Goal: Task Accomplishment & Management: Manage account settings

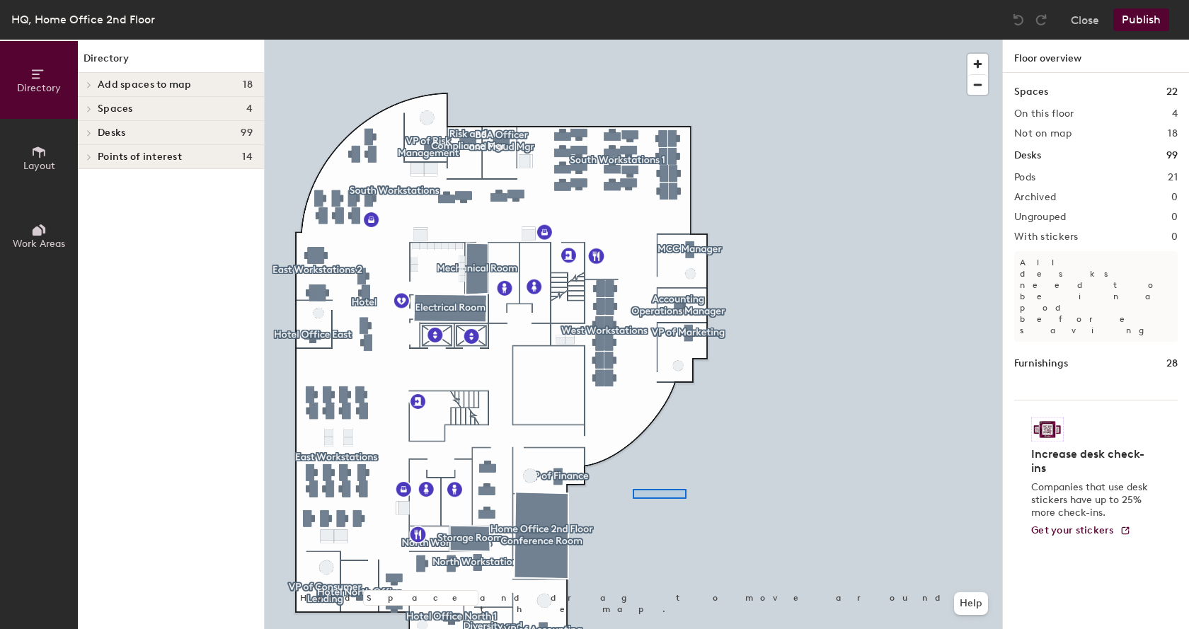
click at [677, 40] on div at bounding box center [633, 40] width 737 height 0
click at [650, 40] on div at bounding box center [633, 40] width 737 height 0
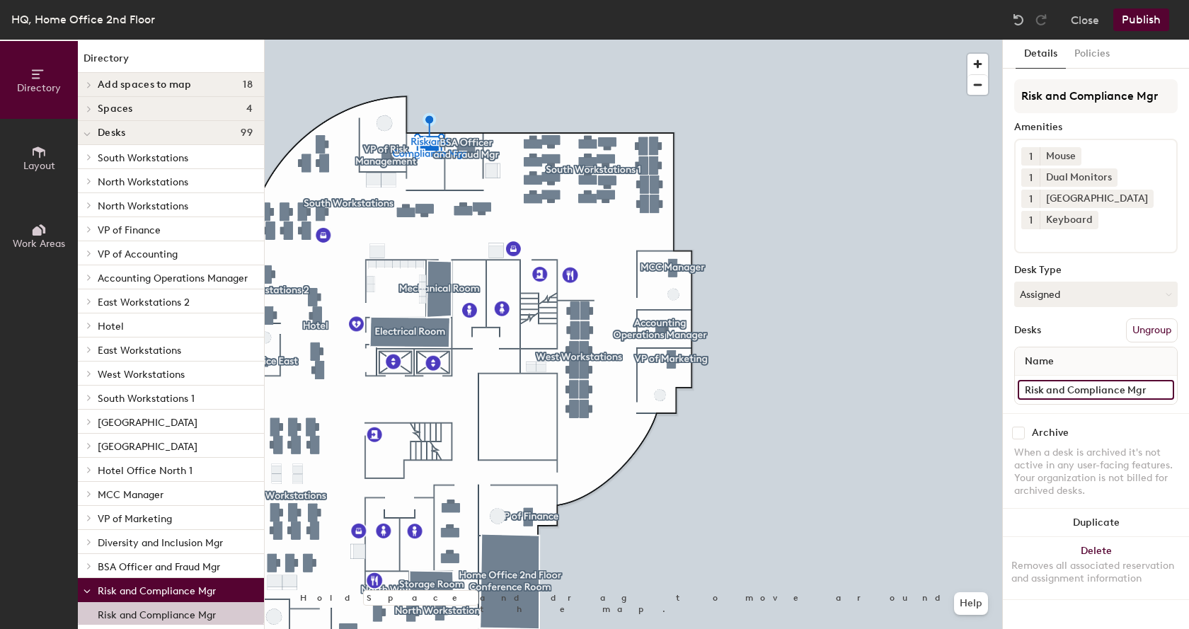
click at [1158, 391] on input "Risk and Compliance Mgr" at bounding box center [1096, 390] width 156 height 20
click at [1155, 389] on input "Risk and Compliance Mgr" at bounding box center [1096, 390] width 156 height 20
type input "Risk and Compliance Mgr (K234)"
click at [468, 40] on div at bounding box center [633, 40] width 737 height 0
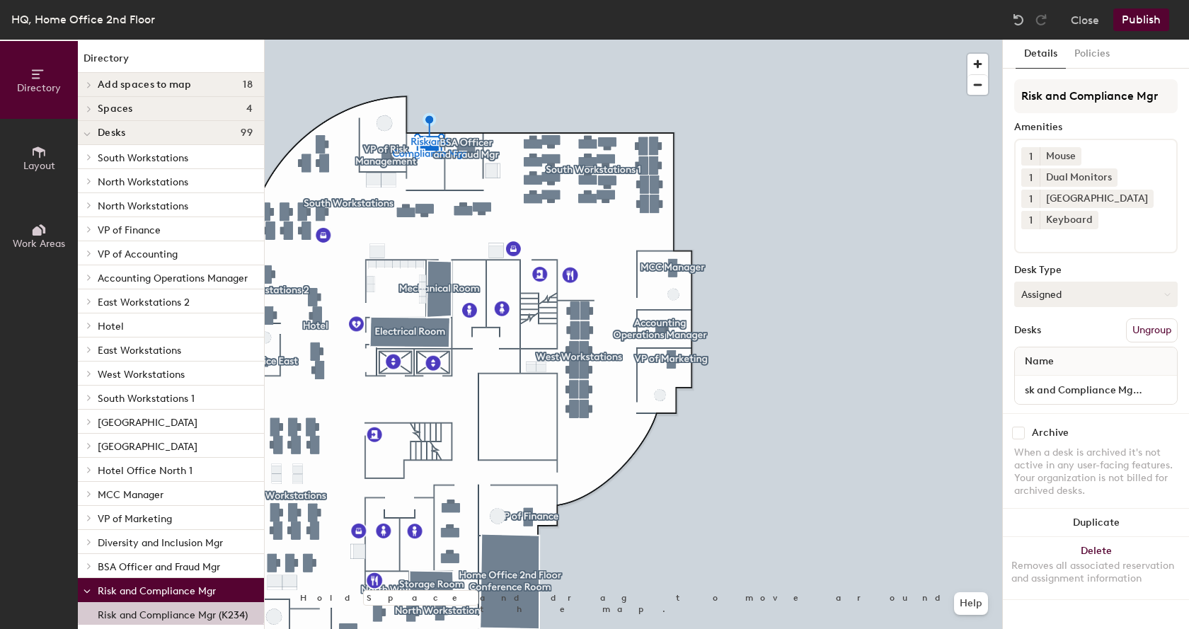
scroll to position [0, 0]
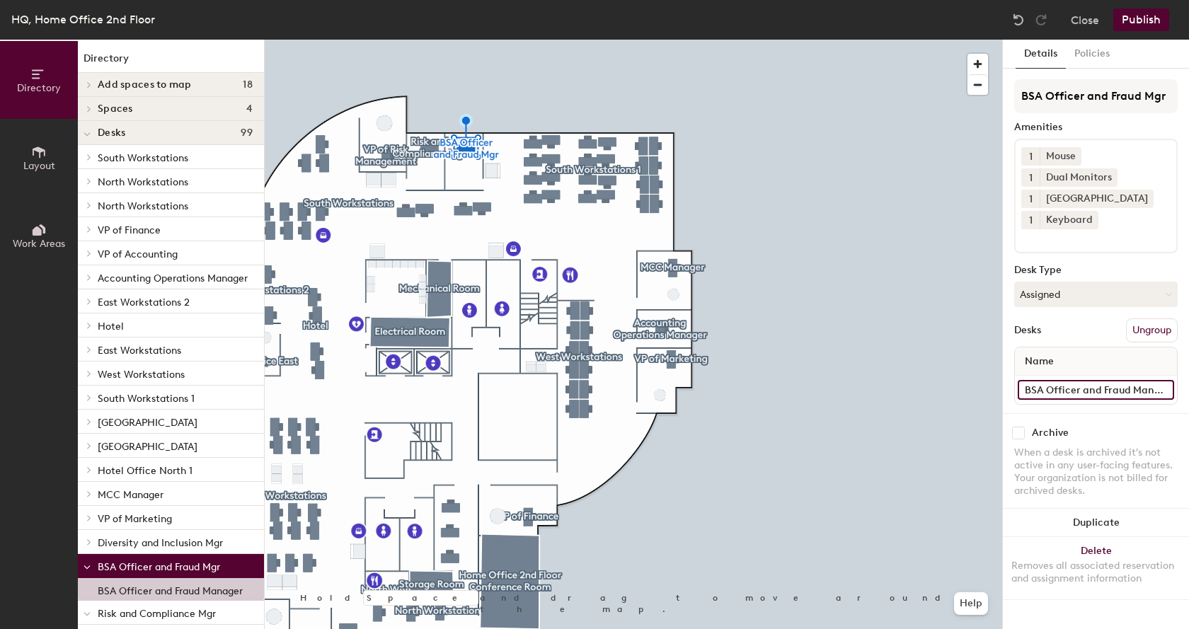
click at [1160, 391] on input "BSA Officer and Fraud Manager" at bounding box center [1096, 390] width 156 height 20
click at [1170, 391] on input "BSA Officer and Fraud Manager" at bounding box center [1096, 390] width 156 height 20
click at [1074, 360] on div "Name" at bounding box center [1096, 361] width 162 height 28
click at [1059, 362] on span "Name" at bounding box center [1039, 361] width 43 height 25
click at [1058, 362] on span "Name" at bounding box center [1039, 361] width 43 height 25
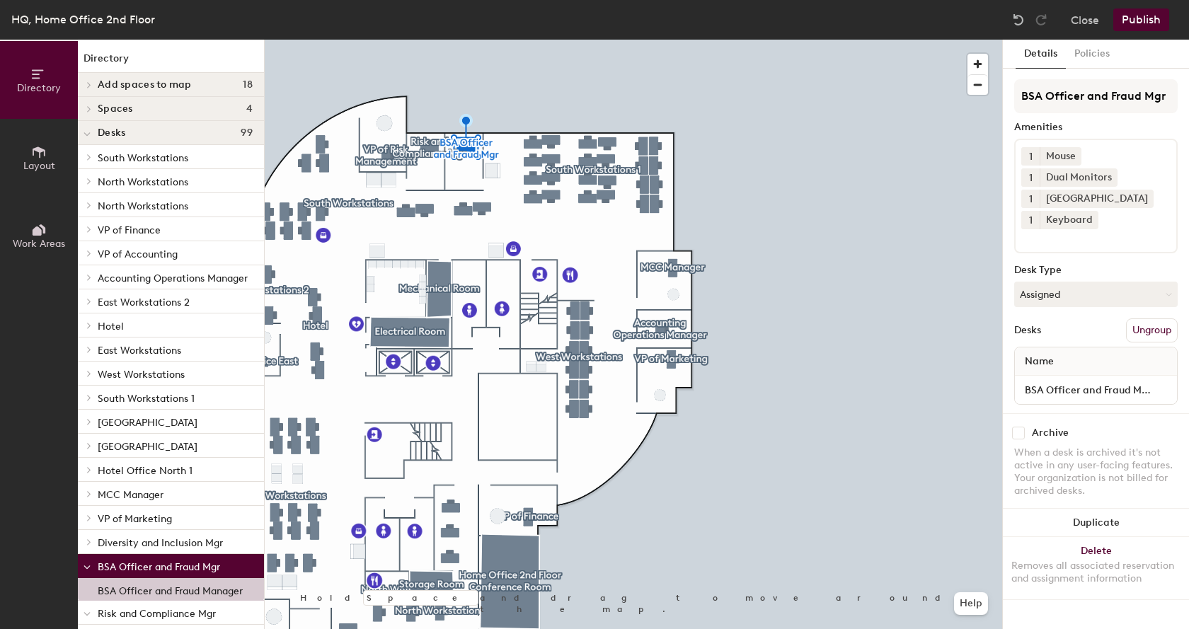
click at [1058, 362] on span "Name" at bounding box center [1039, 361] width 43 height 25
click at [1064, 366] on div "Name" at bounding box center [1096, 361] width 162 height 28
click at [1061, 363] on div "Name" at bounding box center [1096, 361] width 162 height 28
click at [1165, 364] on div "Name" at bounding box center [1096, 361] width 162 height 28
click at [1163, 391] on input "BSA Officer and Fraud Manager" at bounding box center [1096, 390] width 156 height 20
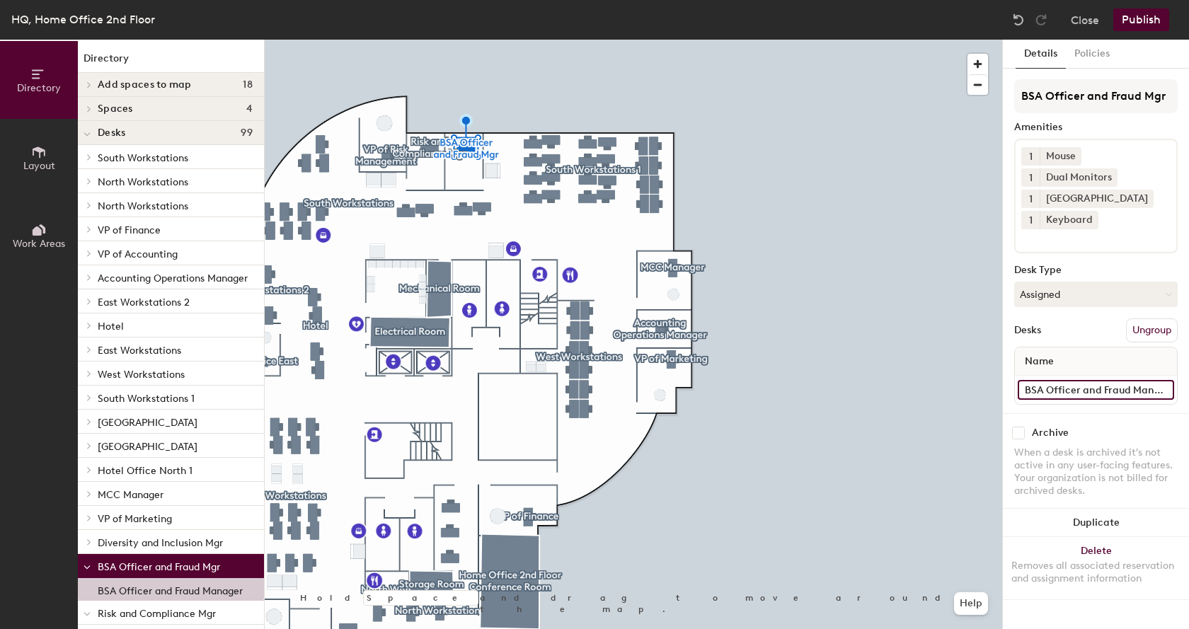
click at [1168, 391] on input "BSA Officer and Fraud Manager" at bounding box center [1096, 390] width 156 height 20
click at [1168, 390] on input "BSA Officer and Fraud Manager" at bounding box center [1096, 390] width 156 height 20
click at [1167, 389] on input "BSA Officer and Fraud Manager" at bounding box center [1096, 390] width 156 height 20
click at [1168, 389] on input "BSA Officer and Fraud Manager" at bounding box center [1096, 390] width 156 height 20
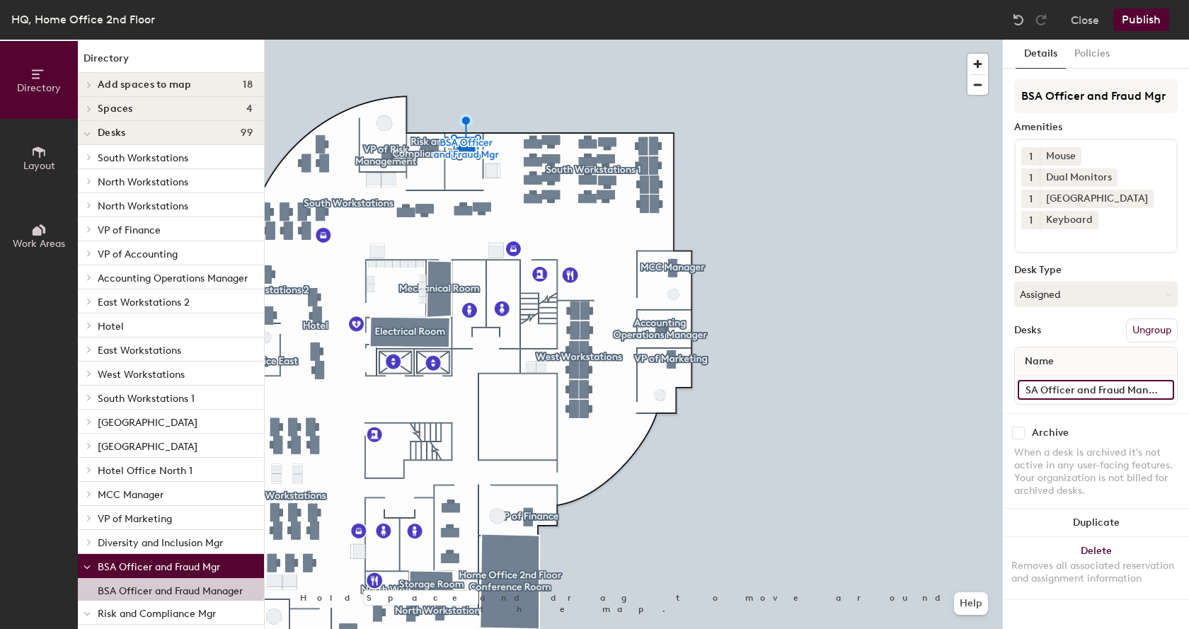
click at [1168, 388] on input "BSA Officer and Fraud Manager" at bounding box center [1096, 390] width 156 height 20
type input "BSA Officer and Fraud Manager (K233)"
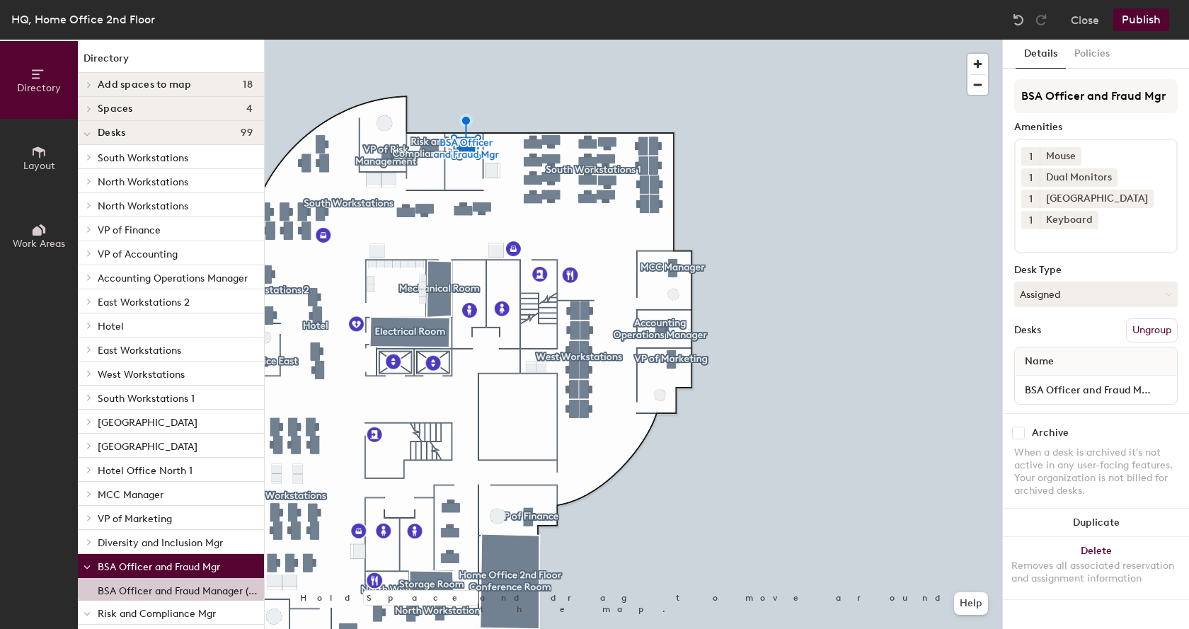
click at [878, 40] on div at bounding box center [633, 40] width 737 height 0
click at [1064, 362] on div "Name" at bounding box center [1096, 361] width 162 height 28
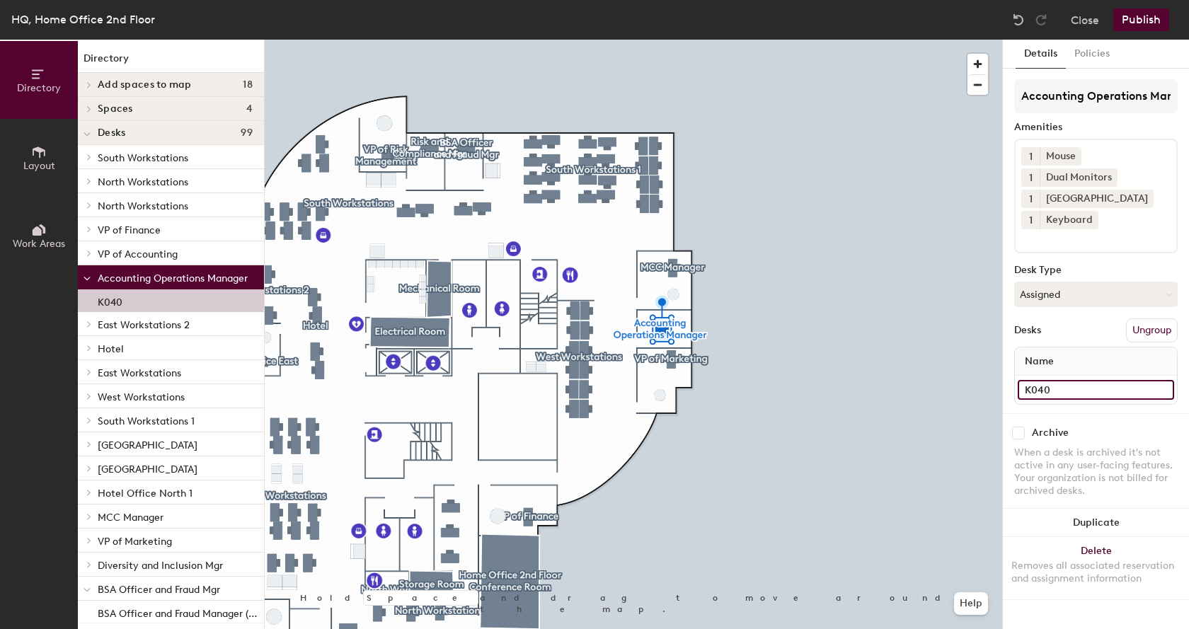
click at [1022, 393] on input "K040" at bounding box center [1096, 390] width 156 height 20
click at [1022, 387] on input "K040" at bounding box center [1096, 390] width 156 height 20
click at [1021, 384] on input "K040" at bounding box center [1096, 390] width 156 height 20
click at [1023, 389] on input "K040" at bounding box center [1096, 390] width 156 height 20
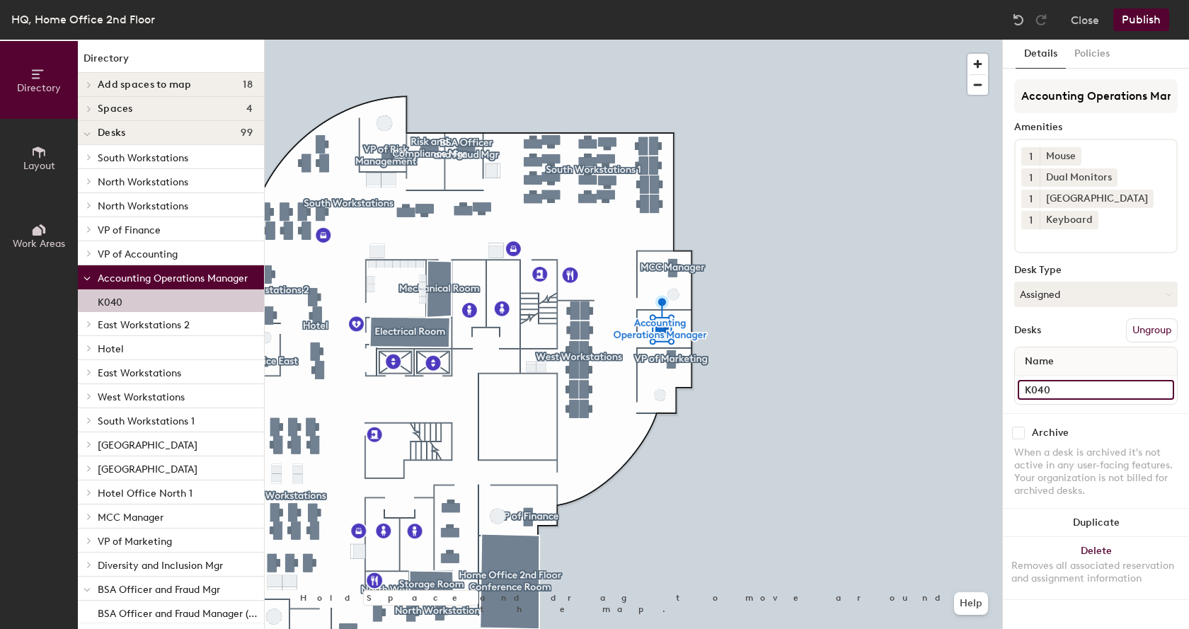
click at [1023, 391] on input "K040" at bounding box center [1096, 390] width 156 height 20
click at [1026, 392] on input "K040" at bounding box center [1096, 390] width 156 height 20
click at [1051, 390] on input "K040" at bounding box center [1096, 390] width 156 height 20
click at [1051, 389] on input "K040" at bounding box center [1096, 390] width 156 height 20
click at [1086, 391] on input "K040" at bounding box center [1096, 390] width 156 height 20
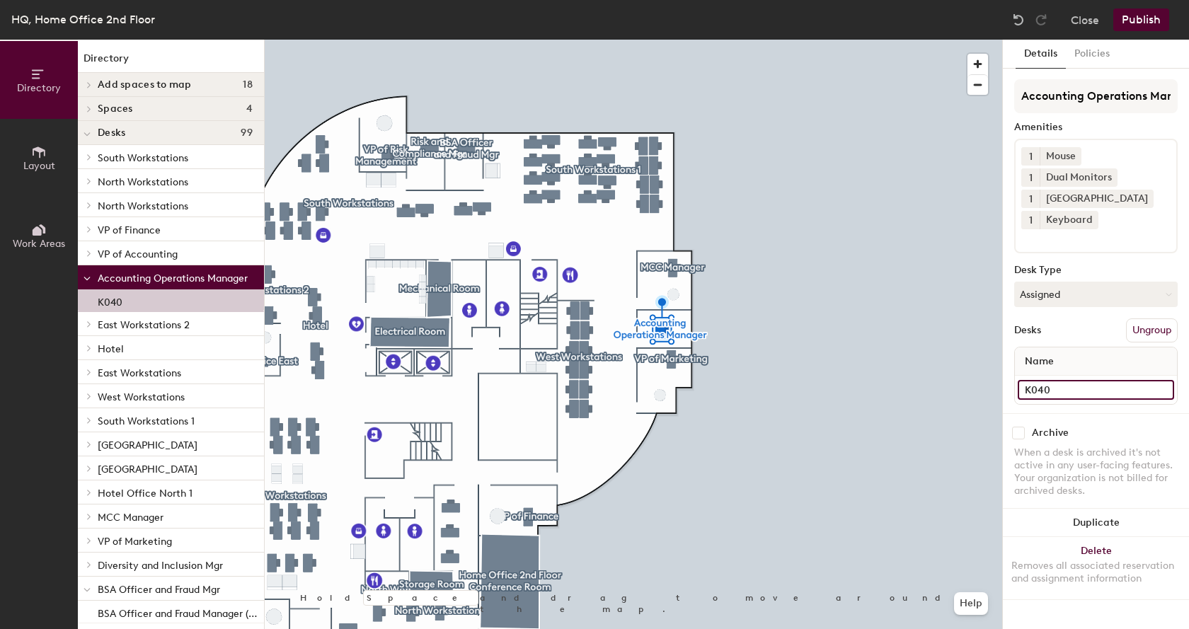
click at [1087, 391] on input "K040" at bounding box center [1096, 390] width 156 height 20
click at [1085, 391] on input "K040" at bounding box center [1096, 390] width 156 height 20
click at [1064, 391] on input "K040" at bounding box center [1096, 390] width 156 height 20
click at [1052, 393] on input "K040" at bounding box center [1096, 390] width 156 height 20
click at [1051, 392] on input "K040" at bounding box center [1096, 390] width 156 height 20
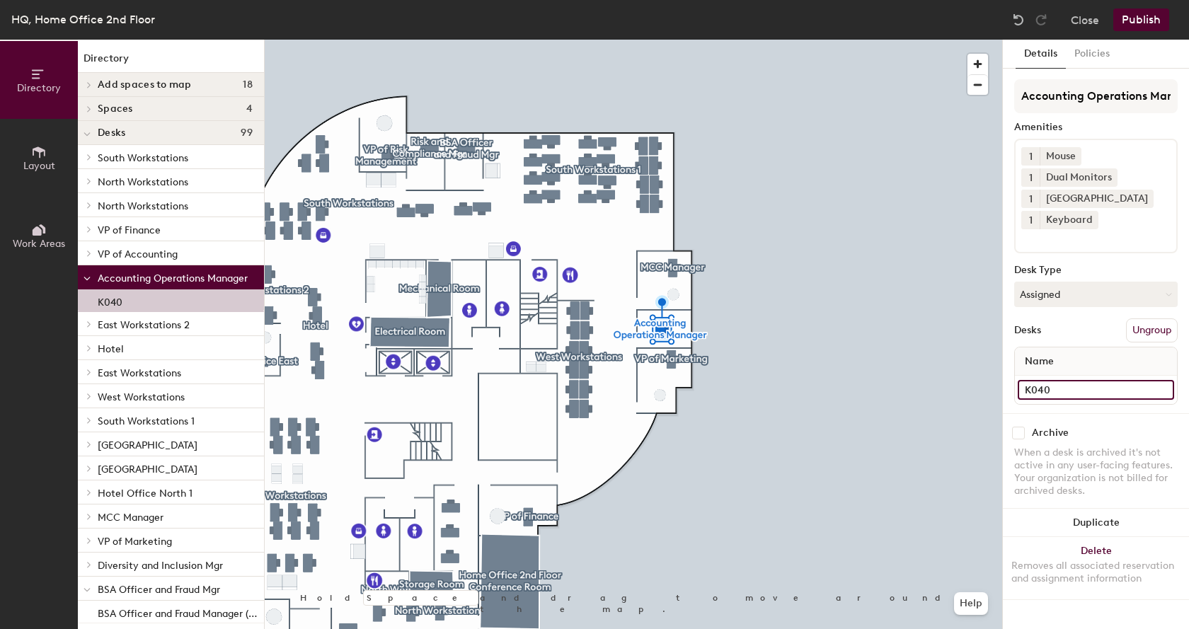
click at [1051, 391] on input "K040" at bounding box center [1096, 390] width 156 height 20
type input "(K040)"
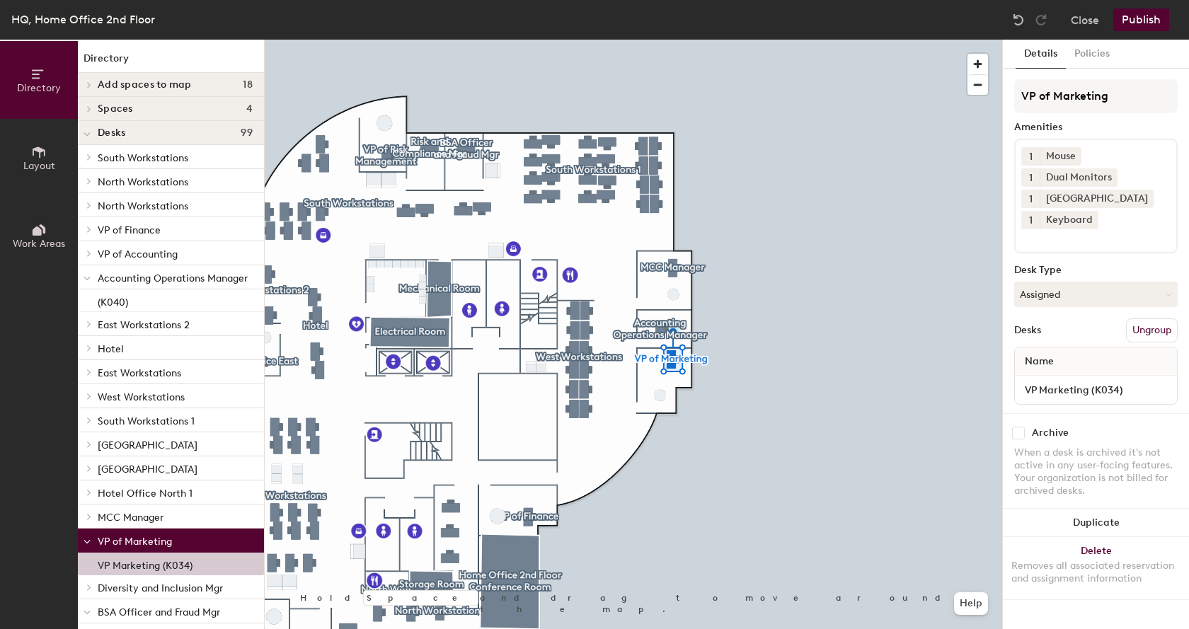
click at [527, 40] on div at bounding box center [633, 40] width 737 height 0
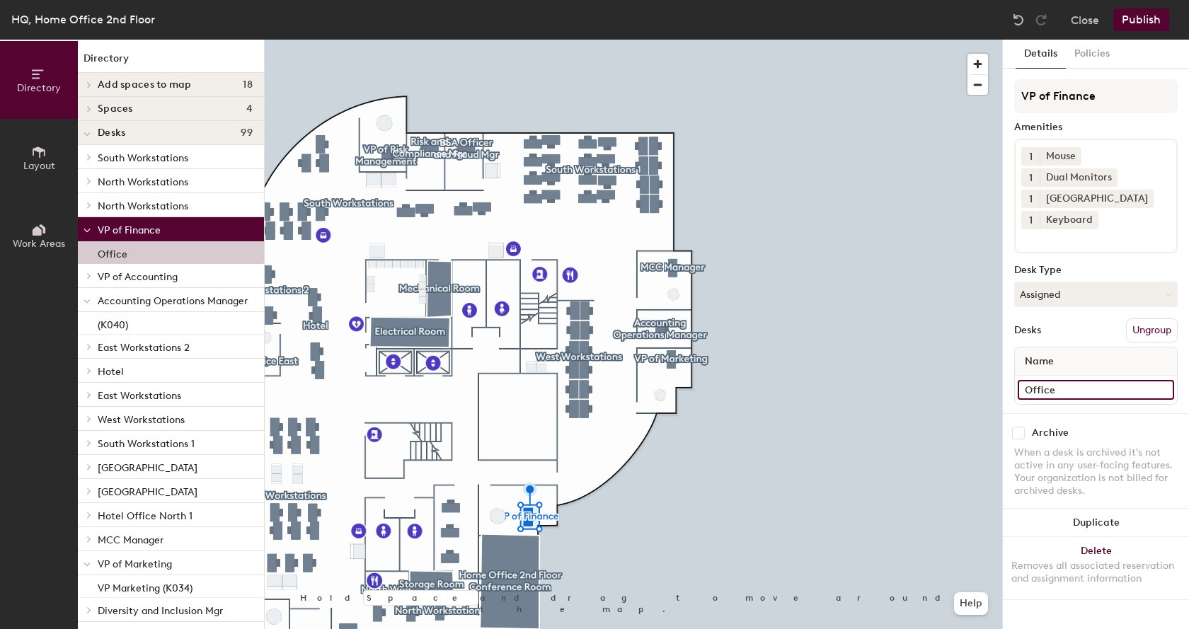
click at [1061, 392] on input "Office" at bounding box center [1096, 390] width 156 height 20
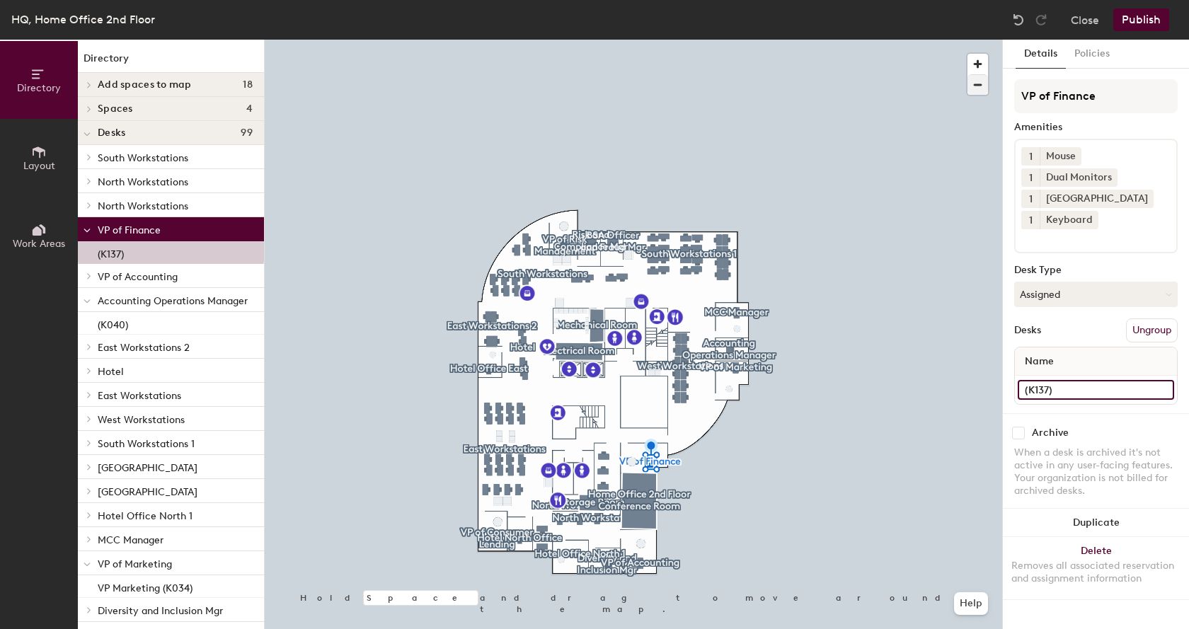
type input "(K137)"
click at [759, 40] on div at bounding box center [633, 40] width 737 height 0
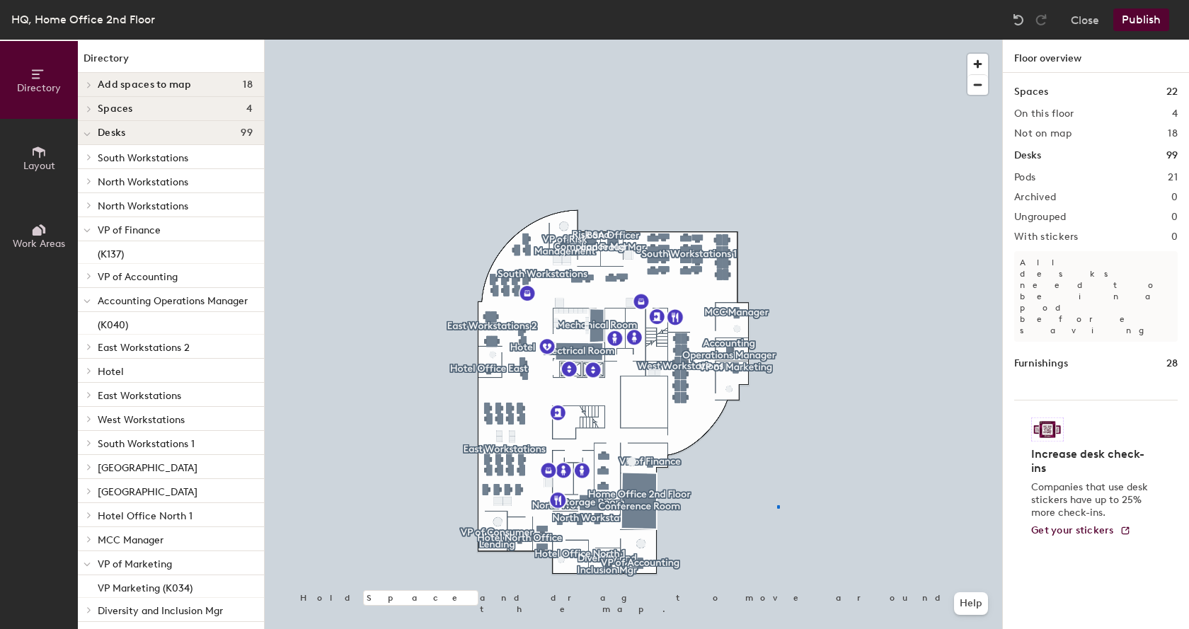
click at [777, 40] on div at bounding box center [633, 40] width 737 height 0
click at [639, 40] on div at bounding box center [633, 40] width 737 height 0
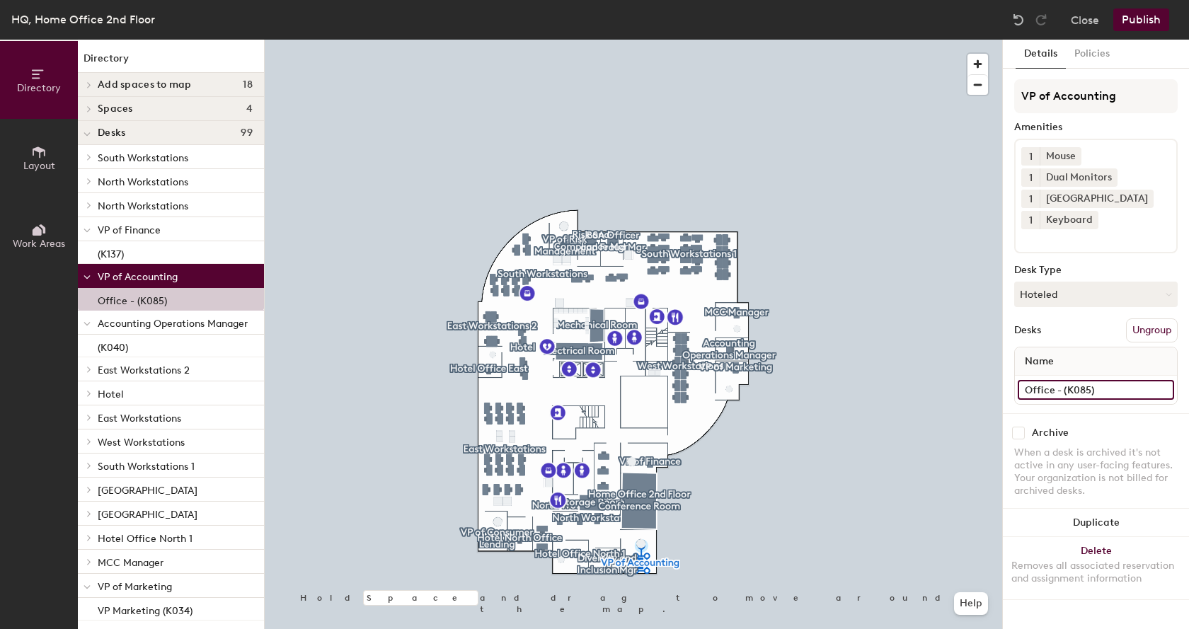
click at [1114, 393] on input "Office - (K085)" at bounding box center [1096, 390] width 156 height 20
click at [1115, 393] on input "Office - (K085)" at bounding box center [1096, 390] width 156 height 20
click at [1114, 391] on input "Office - (K085)" at bounding box center [1096, 390] width 156 height 20
click at [1105, 392] on input "Office - (K085)" at bounding box center [1096, 390] width 156 height 20
click at [1118, 392] on input "Office - (K085)" at bounding box center [1096, 390] width 156 height 20
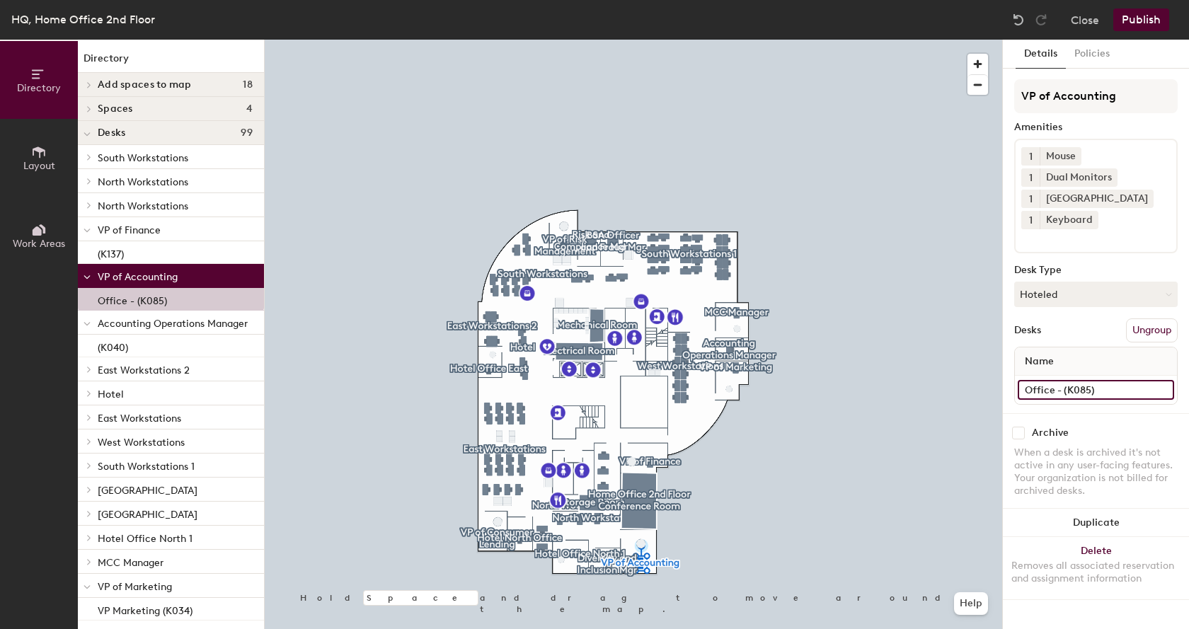
click at [1117, 392] on input "Office - (K085)" at bounding box center [1096, 390] width 156 height 20
type input "Office - (K085)(K069)"
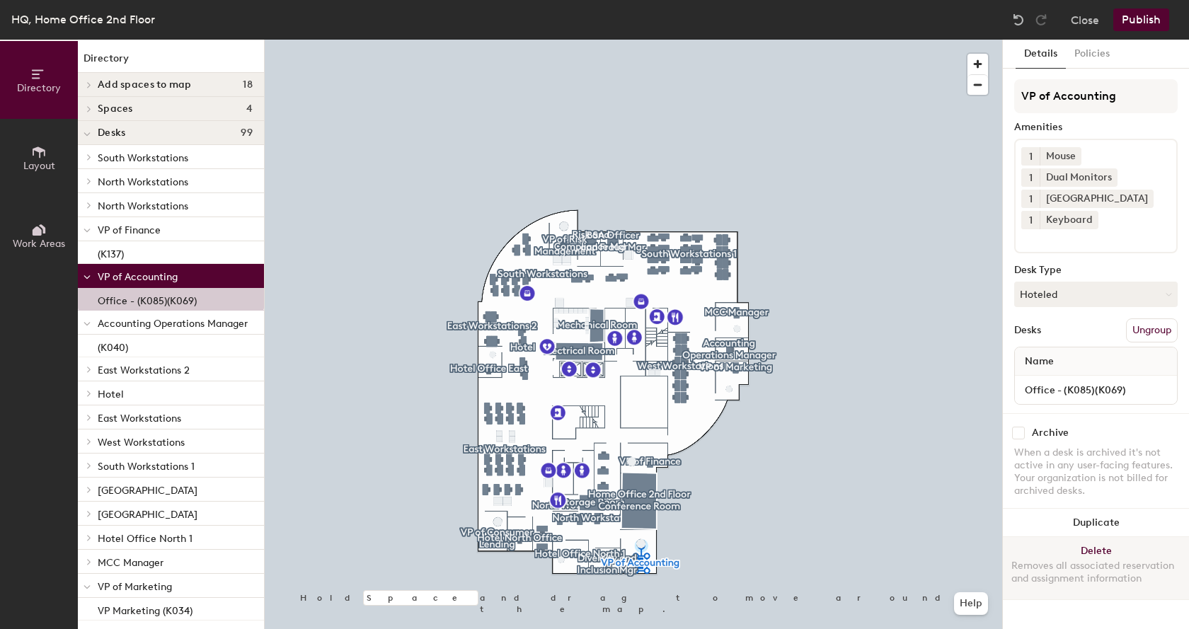
click at [330, 40] on div at bounding box center [633, 40] width 737 height 0
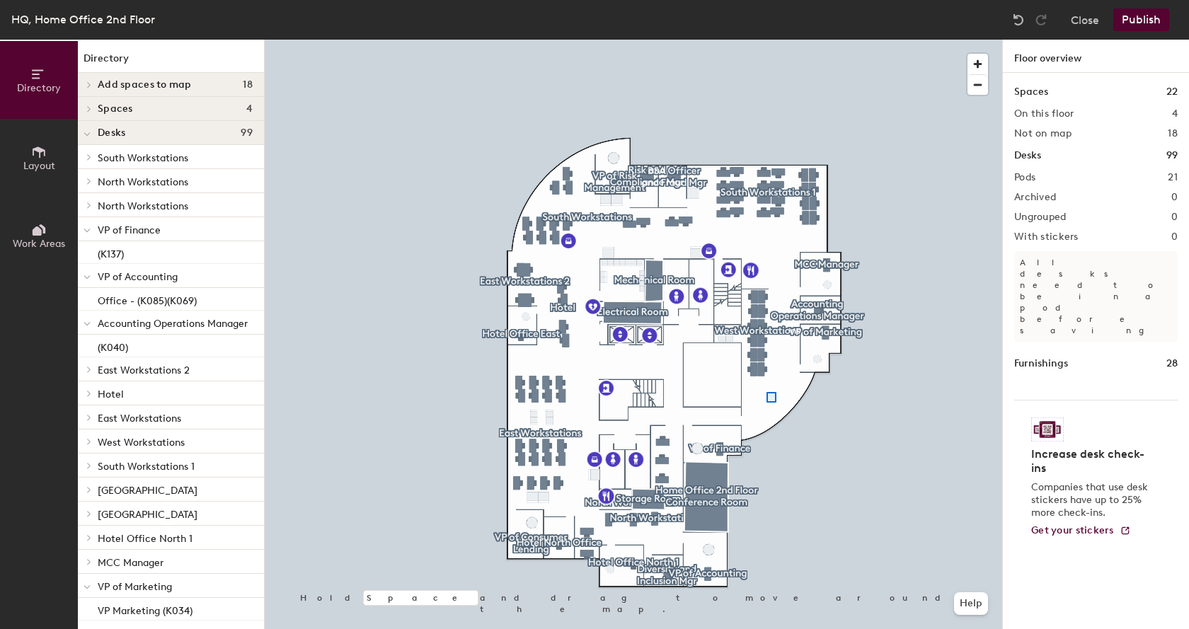
click at [771, 40] on div at bounding box center [633, 40] width 737 height 0
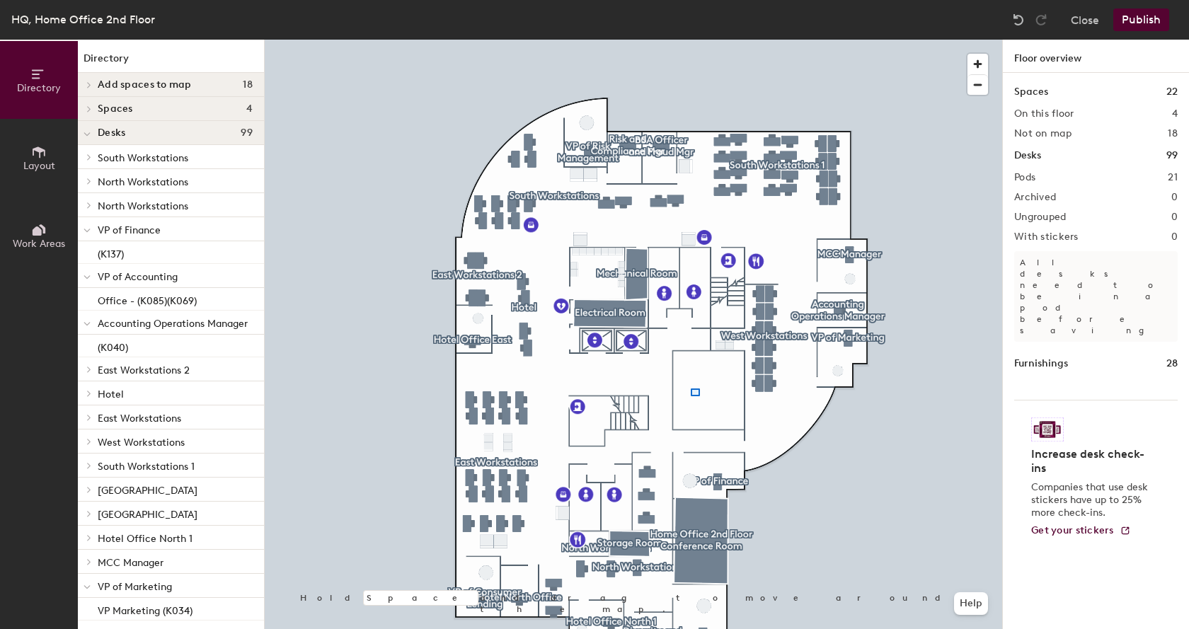
click at [702, 40] on div at bounding box center [633, 40] width 737 height 0
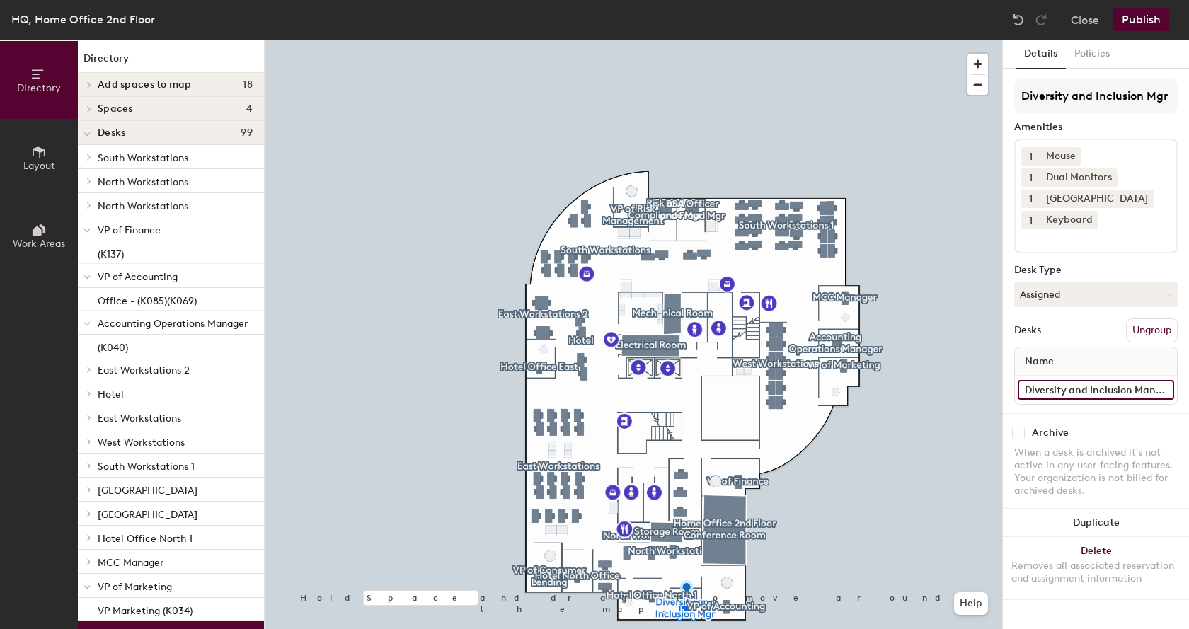
click at [1160, 393] on input "Diversity and Inclusion Manager" at bounding box center [1096, 390] width 156 height 20
click at [1169, 389] on input "Diversity and Inclusion Manager" at bounding box center [1096, 390] width 156 height 20
click at [1169, 391] on input "Diversity and Inclusion Manager" at bounding box center [1096, 390] width 156 height 20
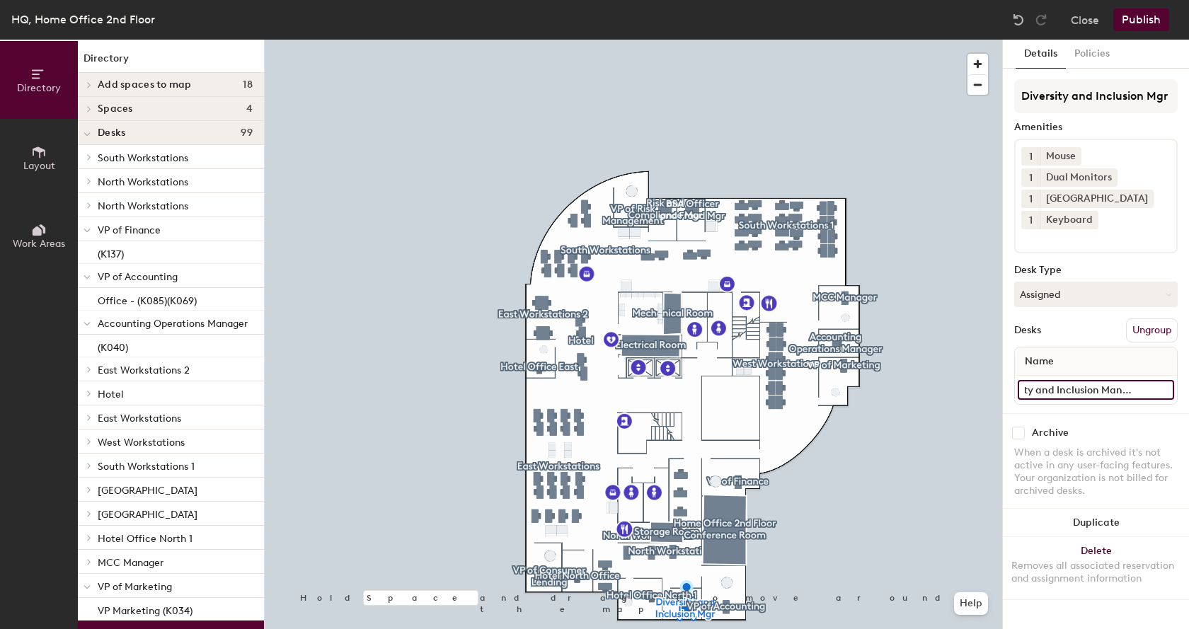
scroll to position [0, 36]
type input "Diversity and Inclusion Manager(K136)"
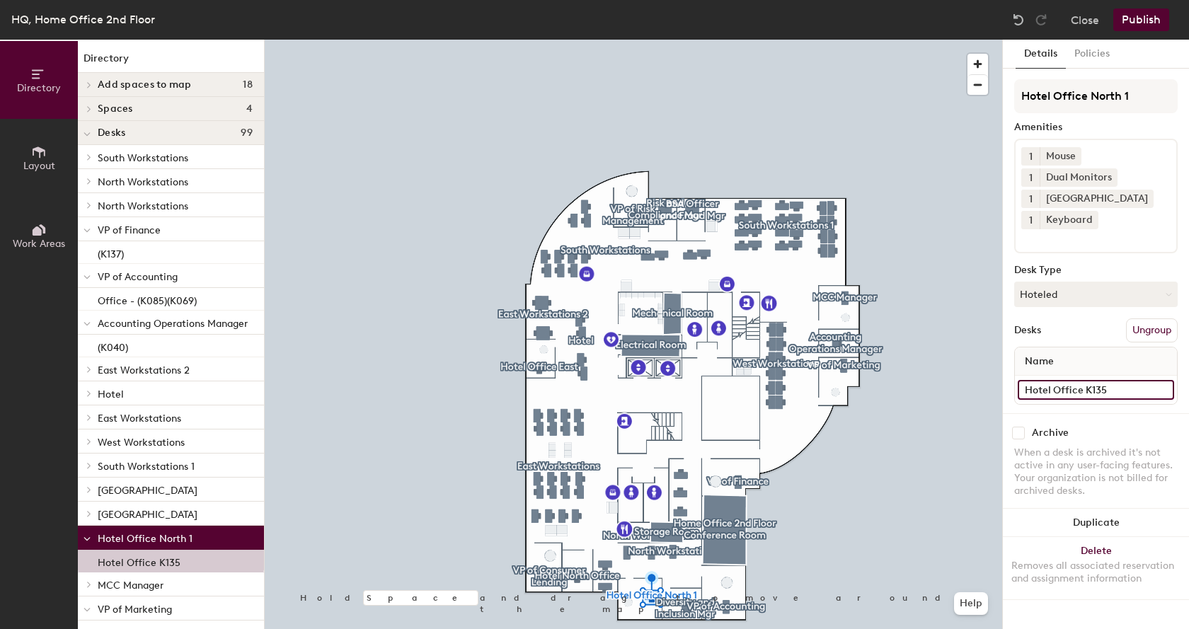
click at [1085, 392] on input "Hotel Office K135" at bounding box center [1096, 390] width 156 height 20
type input "Hotel Office (K135)"
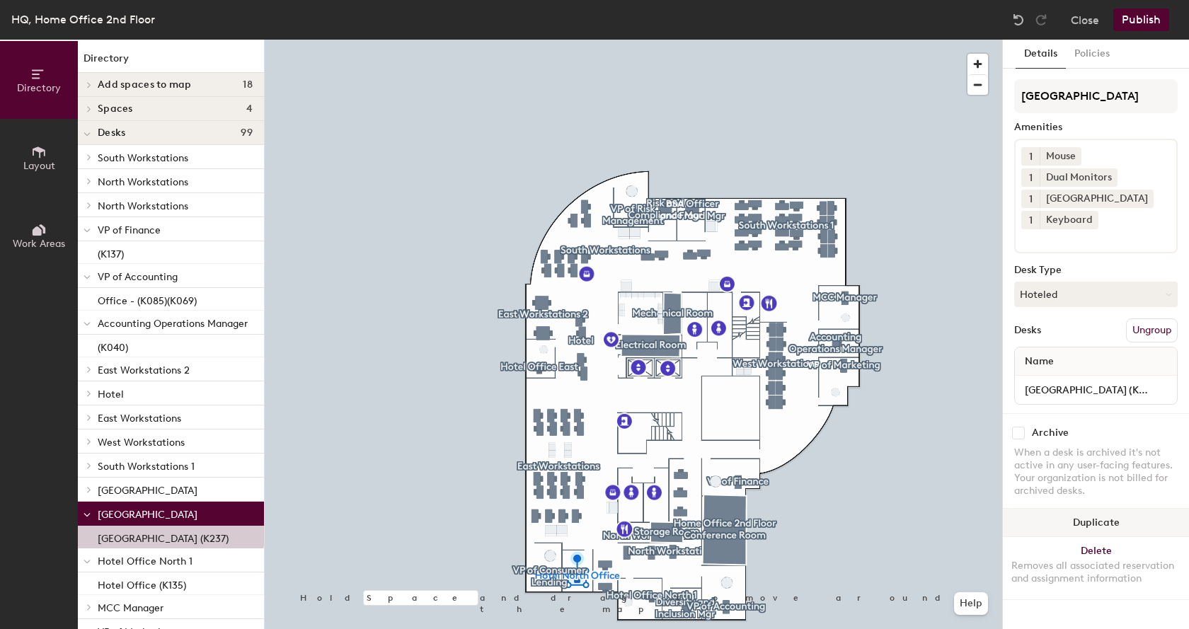
click at [548, 40] on div at bounding box center [633, 40] width 737 height 0
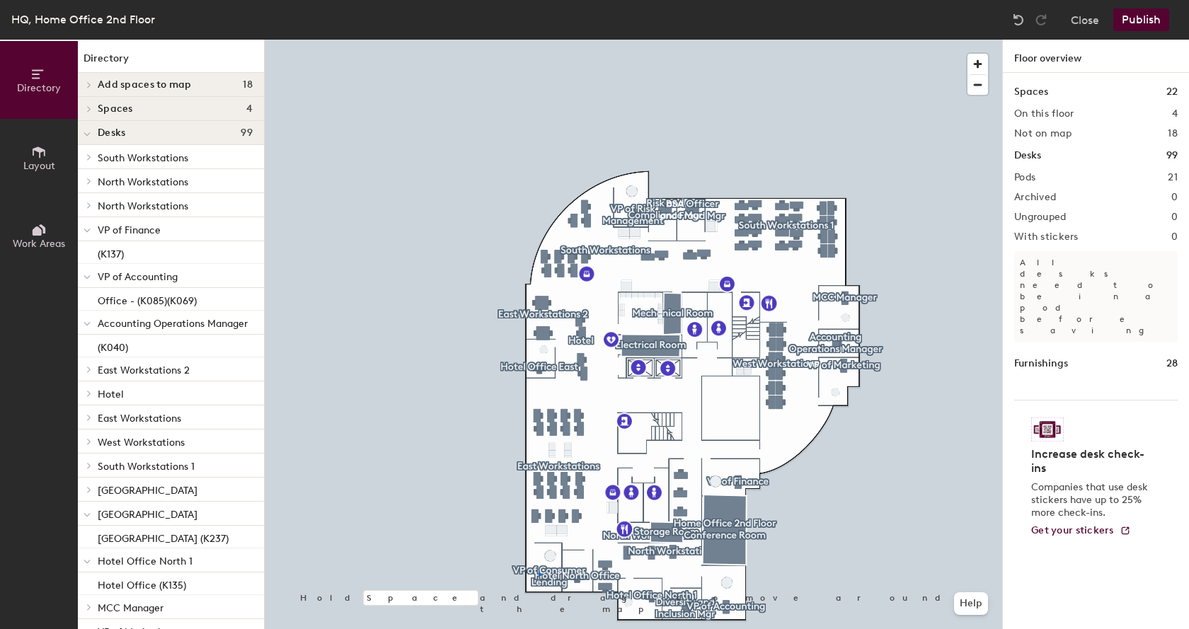
click at [538, 40] on div at bounding box center [633, 40] width 737 height 0
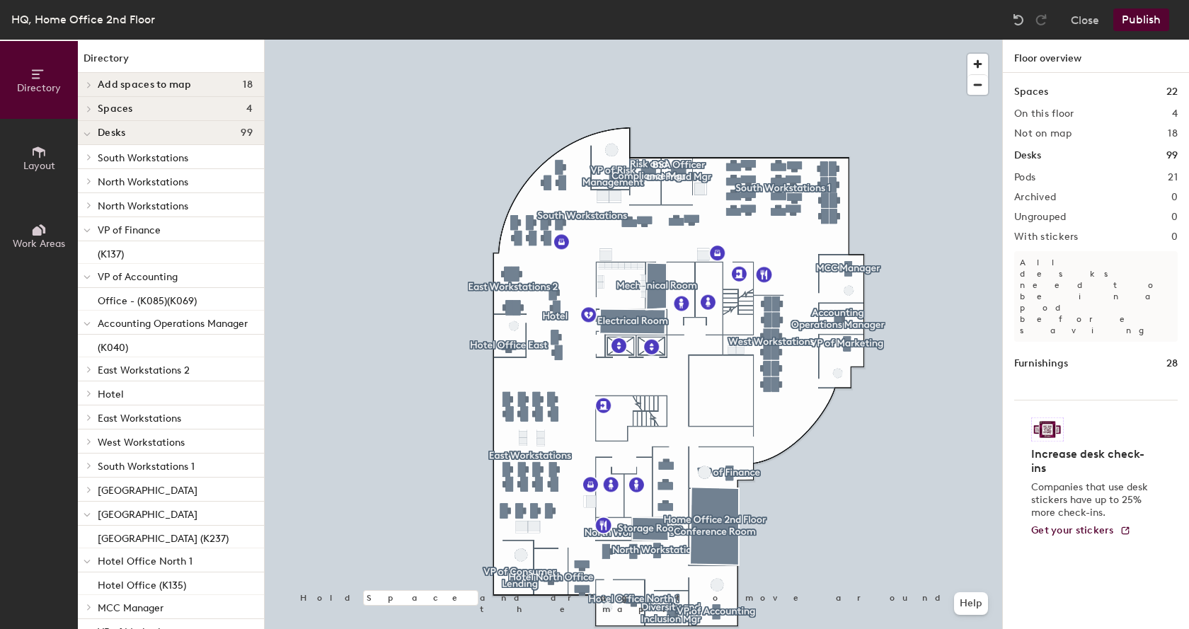
click at [517, 40] on div at bounding box center [633, 40] width 737 height 0
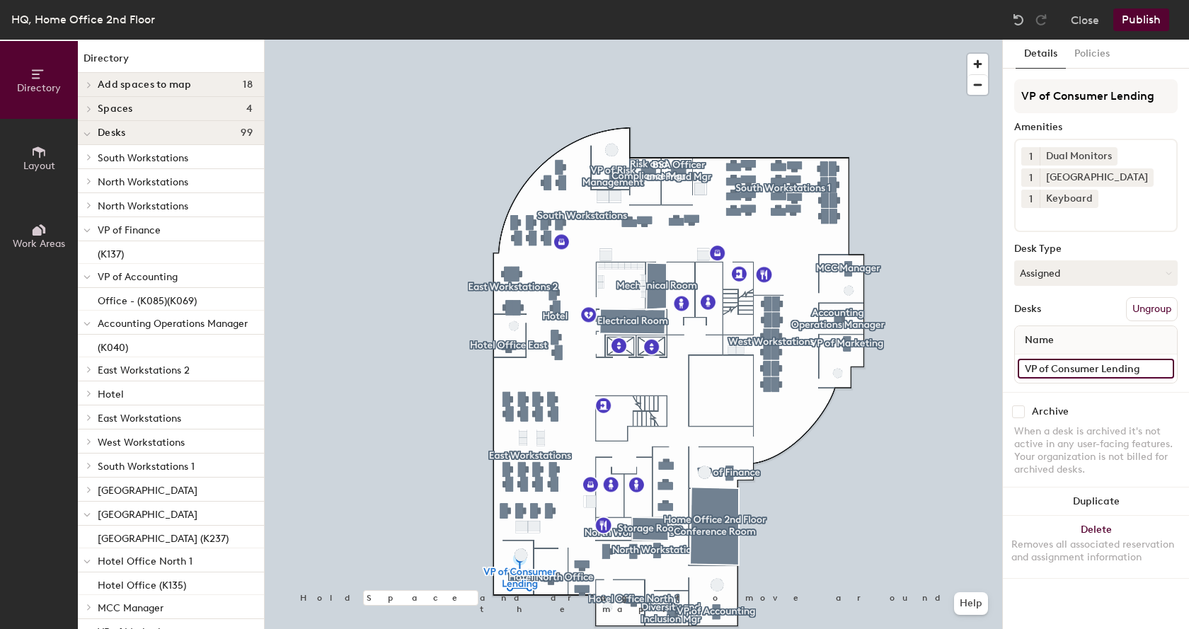
click at [1160, 367] on input "VP of Consumer Lending" at bounding box center [1096, 369] width 156 height 20
click at [1149, 372] on input "VP of Consumer Lending" at bounding box center [1096, 369] width 156 height 20
click at [1147, 372] on input "VP of Consumer Lending" at bounding box center [1096, 369] width 156 height 20
click at [1146, 371] on input "VP of Consumer Lending" at bounding box center [1096, 369] width 156 height 20
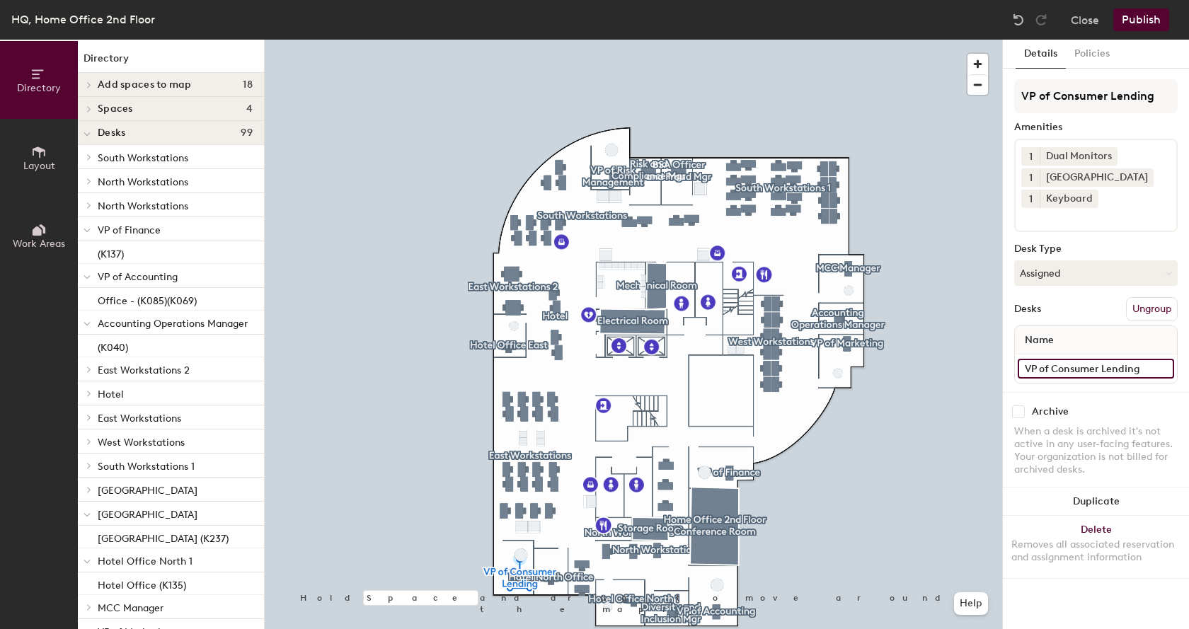
click at [1146, 371] on input "VP of Consumer Lending" at bounding box center [1096, 369] width 156 height 20
click at [1146, 369] on input "VP of Consumer Lending" at bounding box center [1096, 369] width 156 height 20
click at [1144, 368] on input "VP of Consumer Lending" at bounding box center [1096, 369] width 156 height 20
click at [1141, 371] on input "VP of Consumer Lending" at bounding box center [1096, 369] width 156 height 20
type input "VP of Consumer Lending(K"
